Goal: Task Accomplishment & Management: Use online tool/utility

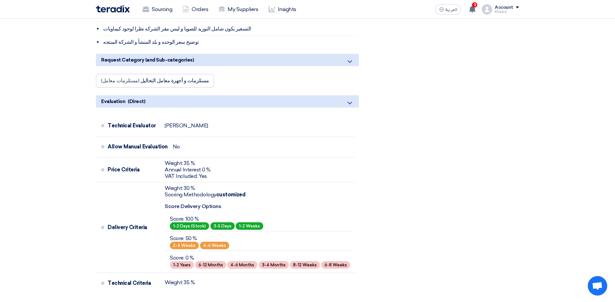
scroll to position [421, 0]
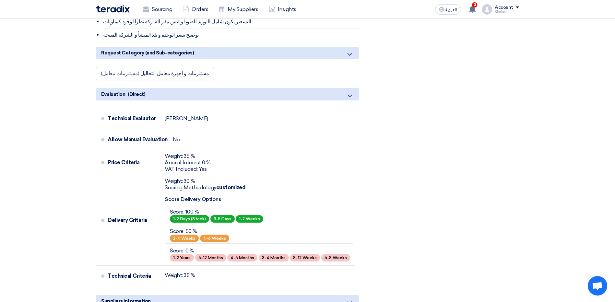
click at [384, 51] on div "Share with your team RFx Timeline RFx Deadline Time Remaining 4 Day : 18 Hr : 9…" at bounding box center [451, 117] width 144 height 900
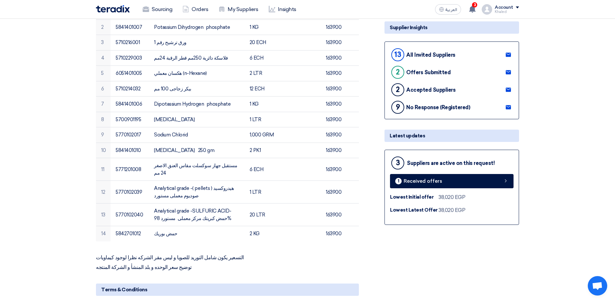
scroll to position [0, 0]
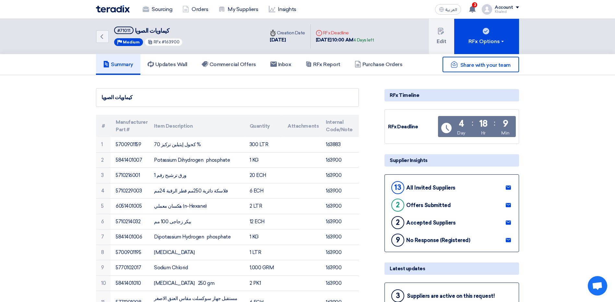
drag, startPoint x: 368, startPoint y: 40, endPoint x: 386, endPoint y: 42, distance: 18.5
click at [374, 42] on div "4 Days left" at bounding box center [363, 40] width 21 height 6
click at [469, 7] on div "3 You have a new offer for 'مضاد سموم فطرية اضافة ماء' request with total price…" at bounding box center [472, 9] width 13 height 13
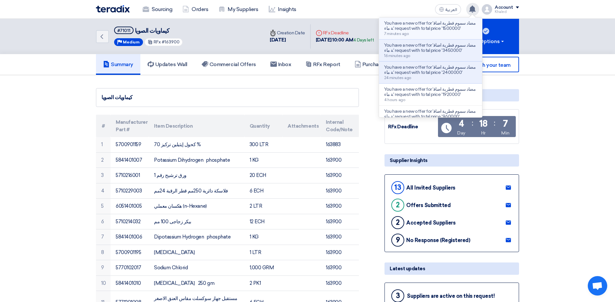
click at [448, 28] on p "You have a new offer for 'مضاد سموم فطرية اضافة ماء' request with total price '…" at bounding box center [430, 26] width 93 height 10
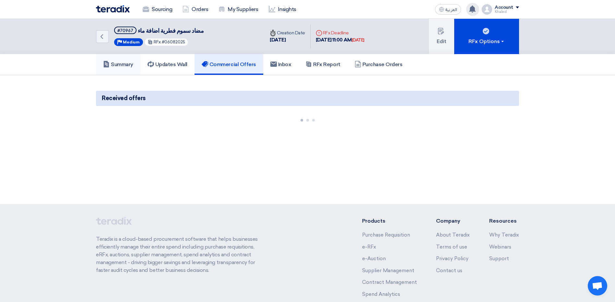
click at [116, 69] on link "Summary" at bounding box center [118, 64] width 44 height 21
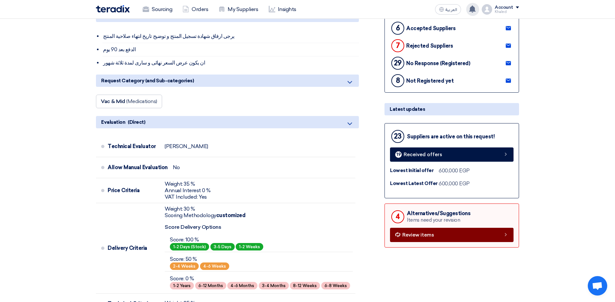
click at [449, 236] on link "Review items" at bounding box center [451, 235] width 123 height 14
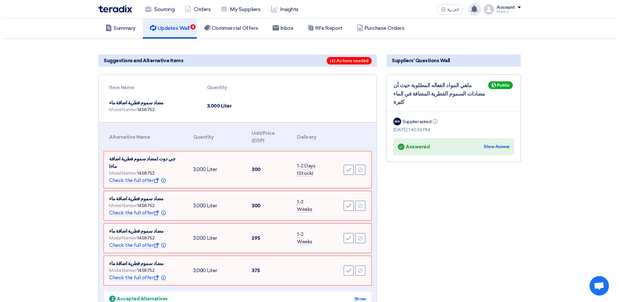
scroll to position [162, 0]
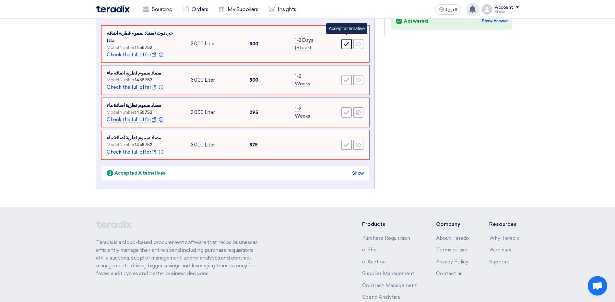
click at [349, 43] on div "Accept" at bounding box center [346, 44] width 10 height 10
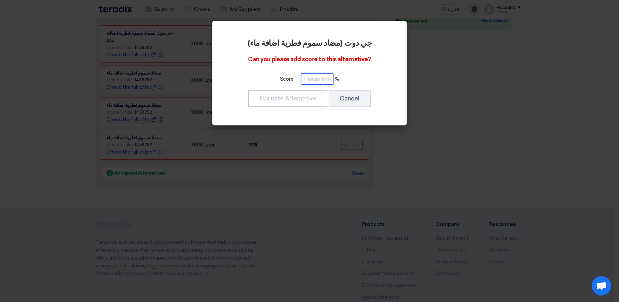
click at [313, 77] on input "number" at bounding box center [317, 78] width 32 height 11
type input "100"
click at [300, 100] on button "Evaluate Alternative" at bounding box center [287, 98] width 79 height 16
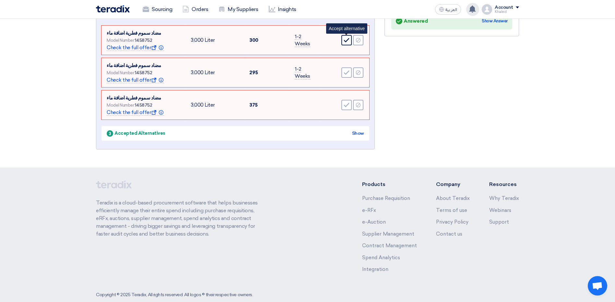
click at [349, 39] on use at bounding box center [347, 40] width 6 height 4
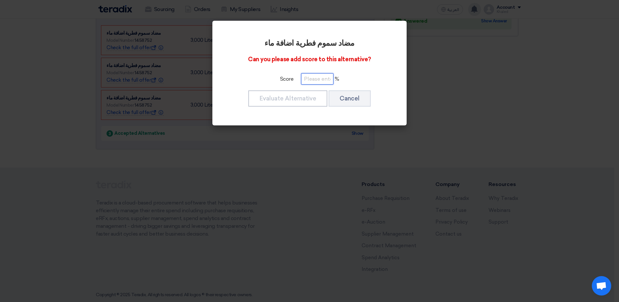
click at [320, 78] on input "number" at bounding box center [317, 78] width 32 height 11
type input "100"
click at [271, 101] on button "Evaluate Alternative" at bounding box center [287, 98] width 79 height 16
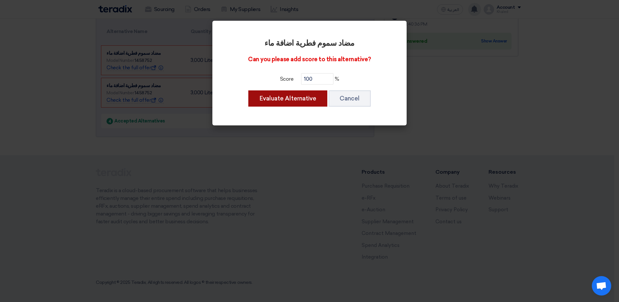
scroll to position [142, 0]
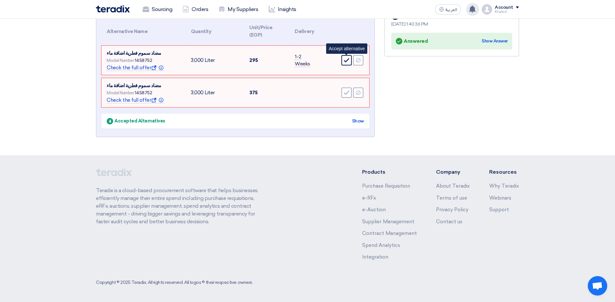
click at [342, 56] on div "Accept" at bounding box center [346, 60] width 10 height 10
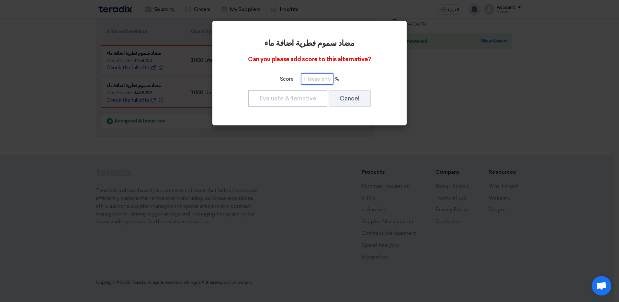
click at [317, 81] on input "number" at bounding box center [317, 78] width 32 height 11
type input "100"
click at [298, 98] on button "Evaluate Alternative" at bounding box center [287, 98] width 79 height 16
click at [301, 78] on input "number" at bounding box center [317, 78] width 32 height 11
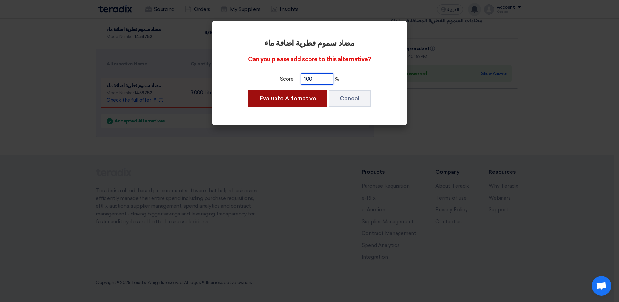
type input "100"
click at [278, 99] on button "Evaluate Alternative" at bounding box center [287, 98] width 79 height 16
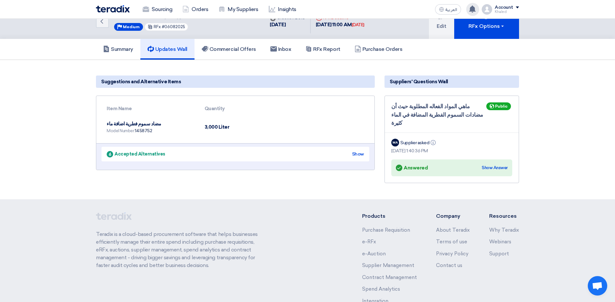
scroll to position [0, 0]
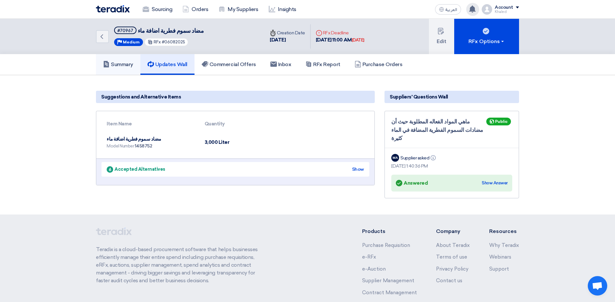
click at [135, 71] on link "Summary" at bounding box center [118, 64] width 44 height 21
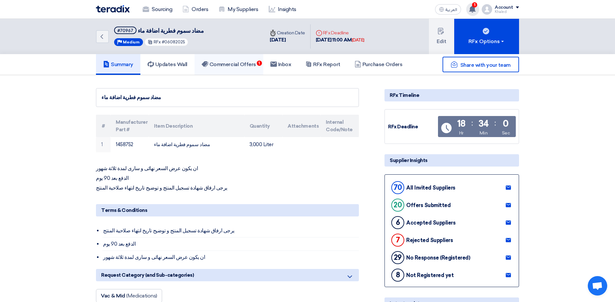
click at [218, 65] on h5 "Commercial Offers 1" at bounding box center [228, 64] width 54 height 6
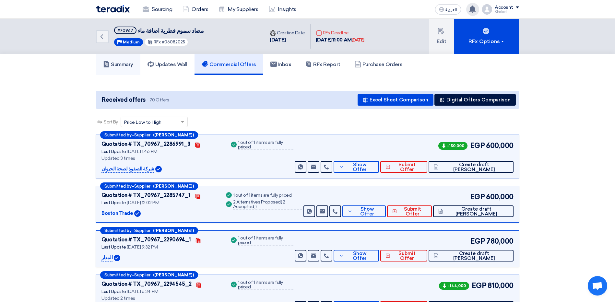
click at [125, 65] on h5 "Summary" at bounding box center [118, 64] width 30 height 6
